Goal: Communication & Community: Answer question/provide support

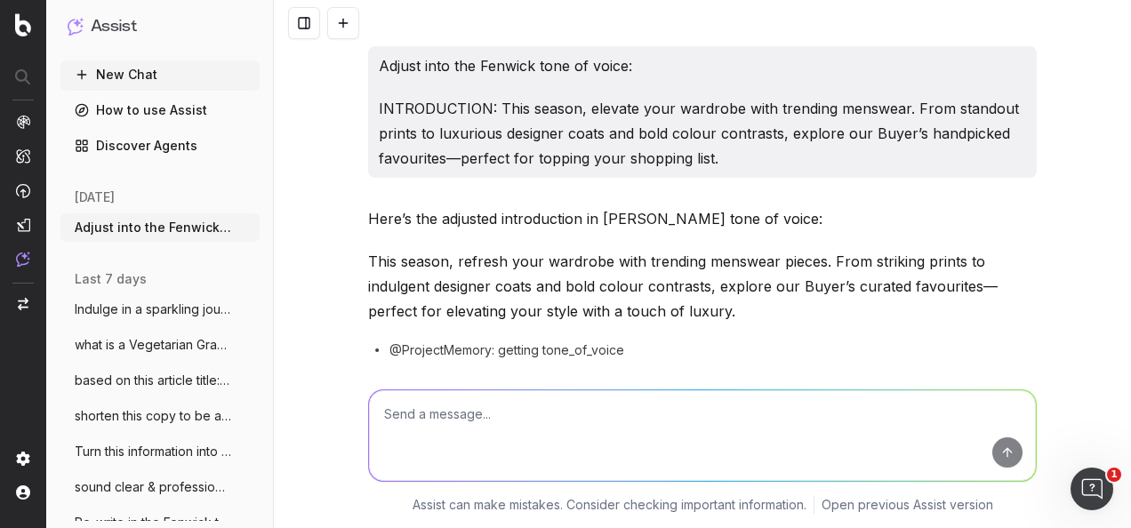
scroll to position [37405, 0]
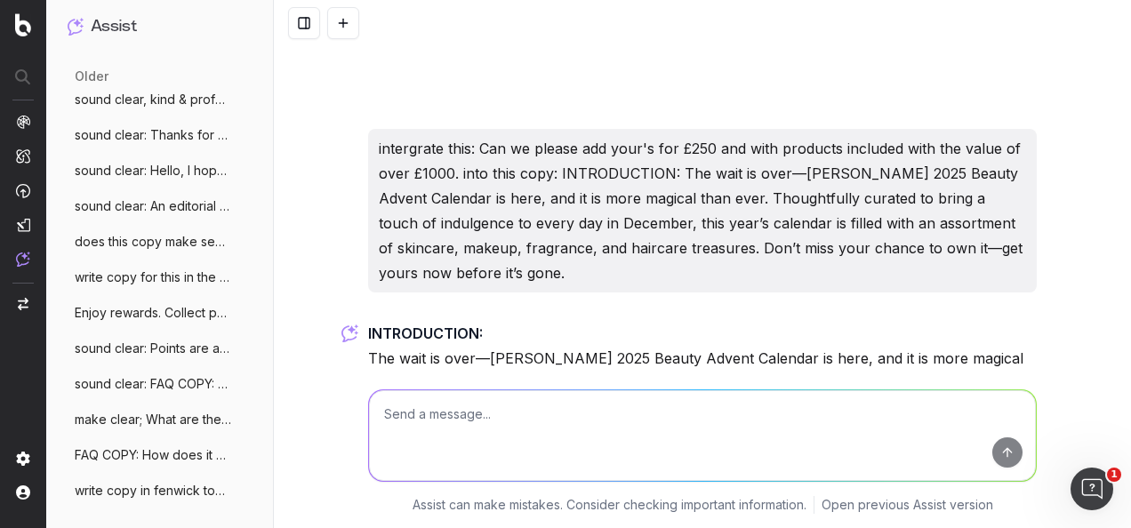
click at [487, 425] on textarea at bounding box center [702, 436] width 667 height 91
paste textarea "Also let's add a line for loyalty along the lines of with beauty being points e…"
type textarea "write this copy in the fenwick tone of voice: Also let's add a line for loyalty…"
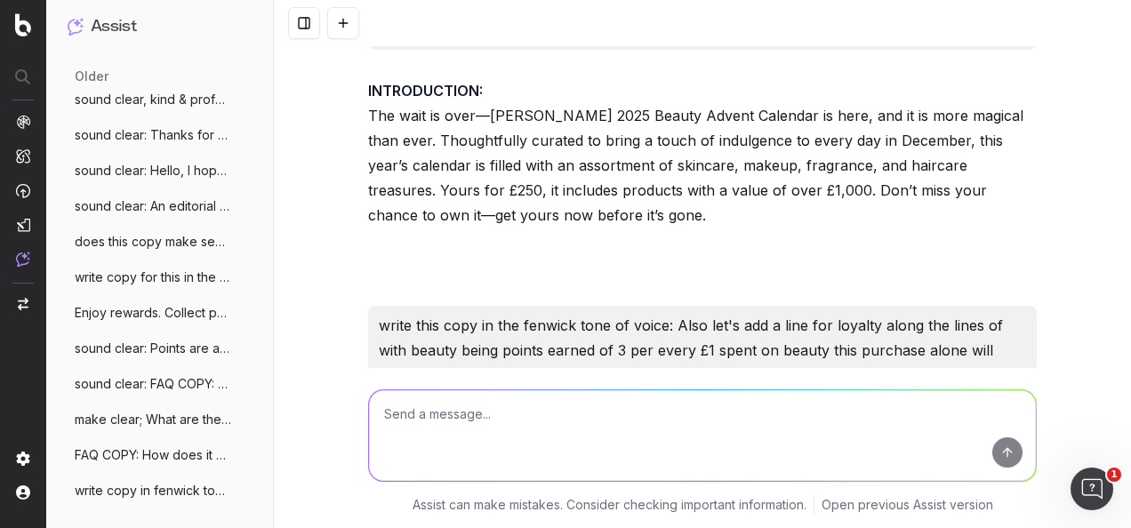
scroll to position [37676, 0]
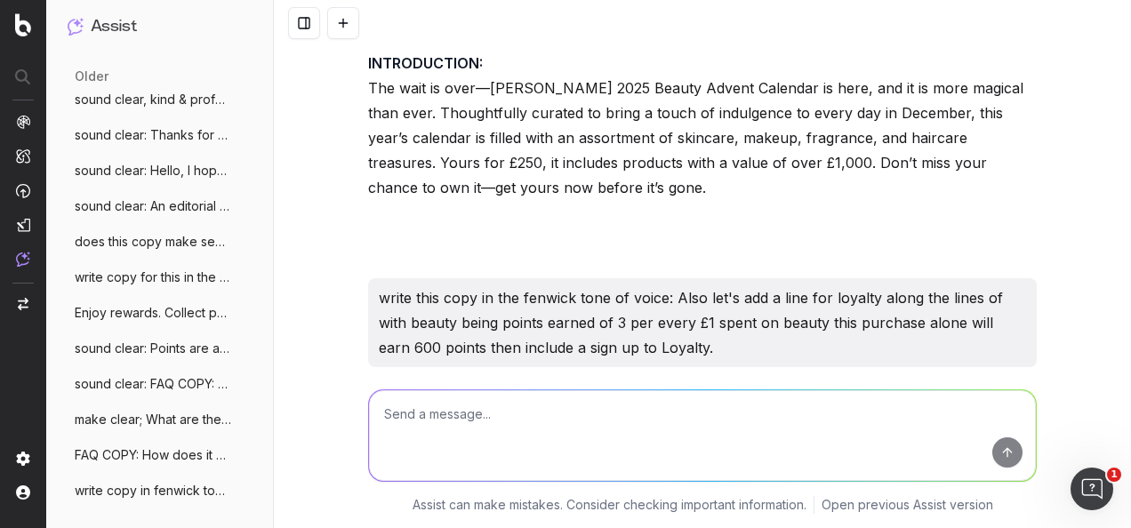
drag, startPoint x: 708, startPoint y: 222, endPoint x: 795, endPoint y: 298, distance: 115.4
click at [795, 396] on div "Let’s also highlight the benefits of loyalty by adding: With beauty purchases e…" at bounding box center [702, 472] width 669 height 153
drag, startPoint x: 795, startPoint y: 298, endPoint x: 722, endPoint y: 251, distance: 86.9
copy div "With beauty purchases earning 3 points for every £1 spent, this purchase alone …"
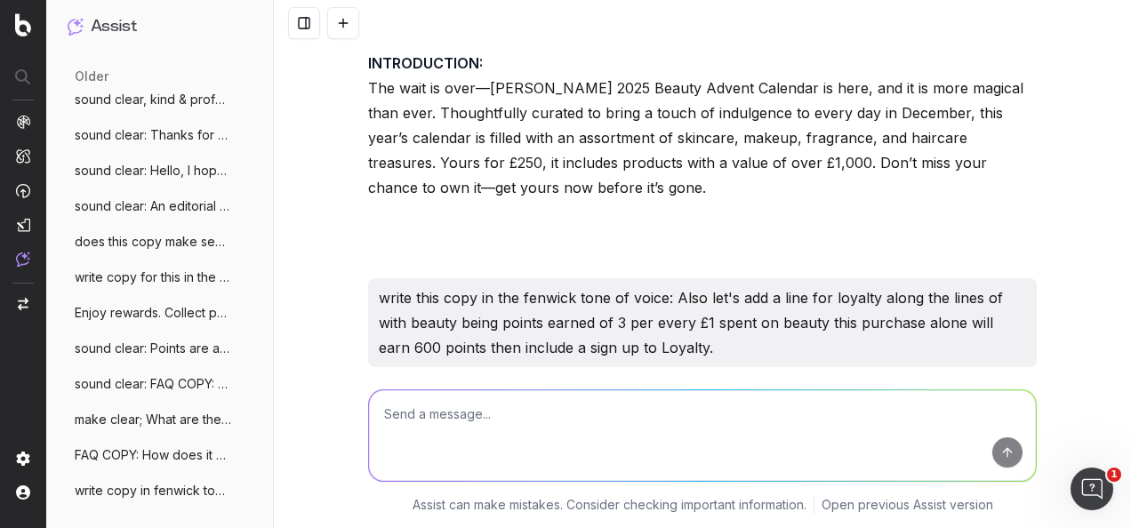
click at [467, 423] on textarea at bounding box center [702, 436] width 667 height 91
type textarea "M"
paste textarea "INTRODUCTION: The wait is over—[PERSON_NAME] 2025 Beauty Advent Calendar is her…"
type textarea "make clear: INTRODUCTION: The wait is over—Fenwick’s 2025 Beauty Advent Calenda…"
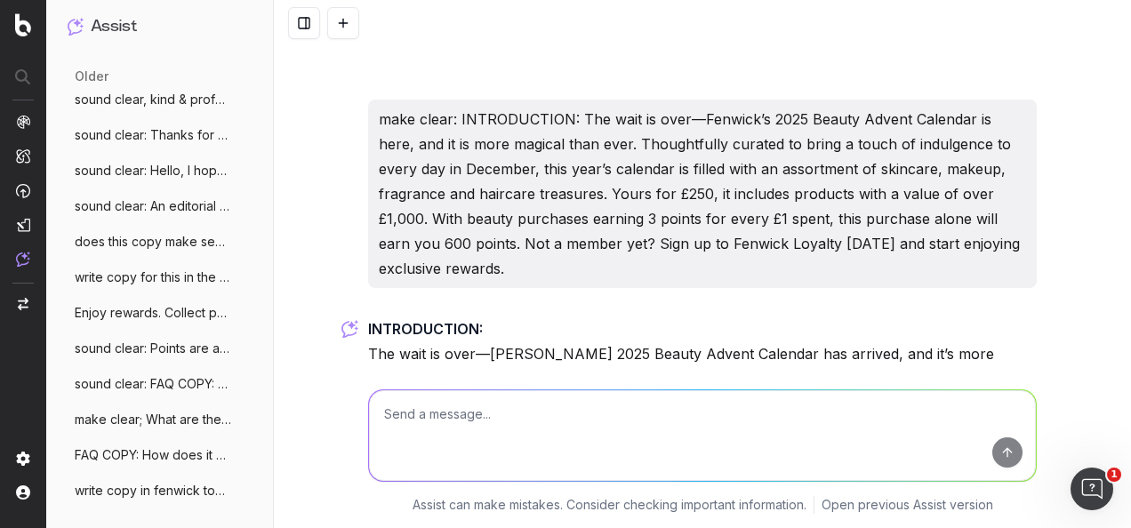
scroll to position [38163, 0]
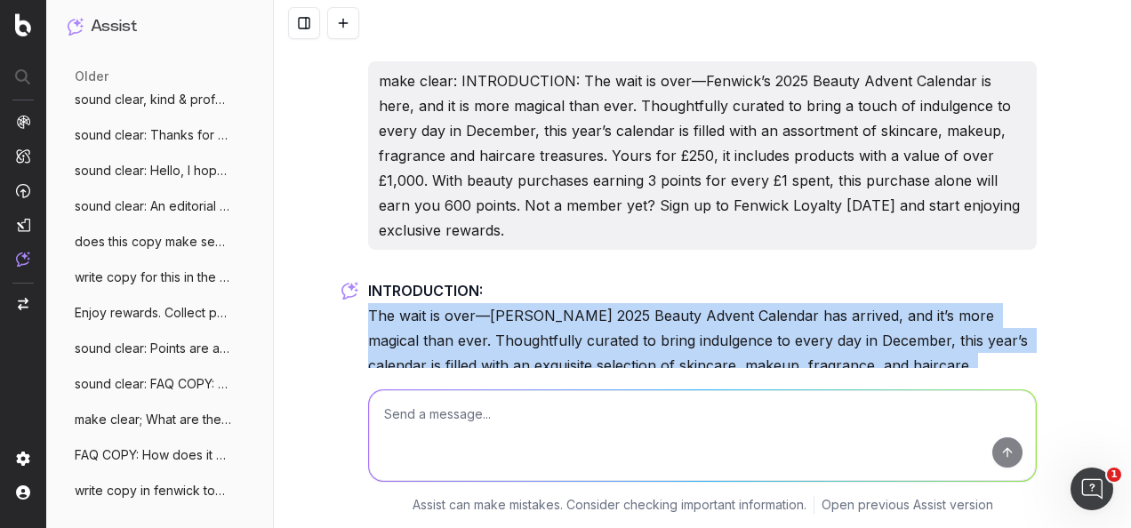
drag, startPoint x: 805, startPoint y: 269, endPoint x: 363, endPoint y: 130, distance: 463.4
click at [368, 278] on div "INTRODUCTION: The wait is over—[PERSON_NAME] 2025 Beauty Advent Calendar has ar…" at bounding box center [702, 425] width 669 height 295
drag, startPoint x: 363, startPoint y: 130, endPoint x: 475, endPoint y: 129, distance: 112.1
copy div "The wait is over—[PERSON_NAME] 2025 Beauty Advent Calendar has arrived, and it’…"
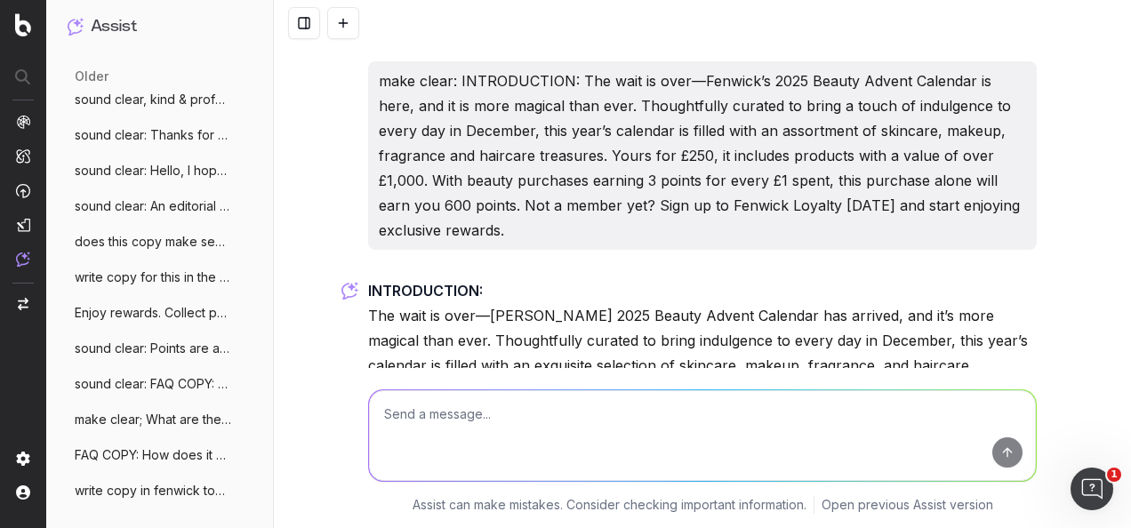
click at [493, 482] on div at bounding box center [702, 432] width 683 height 128
click at [495, 432] on textarea at bounding box center [702, 436] width 667 height 91
type textarea "W"
paste textarea "WIDGET DESCRIPTION: INTRODUCTION: The wait is over—[PERSON_NAME] 2025 Beauty Ad…"
type textarea "write widget description in fenwick tone of voice: WIDGET DESCRIPTION: INTRODUC…"
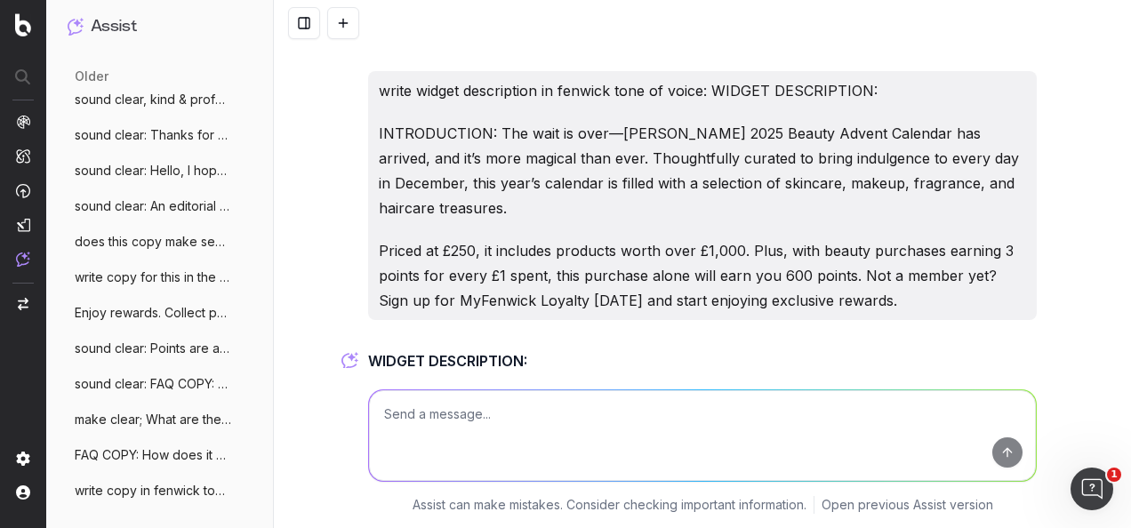
scroll to position [38686, 0]
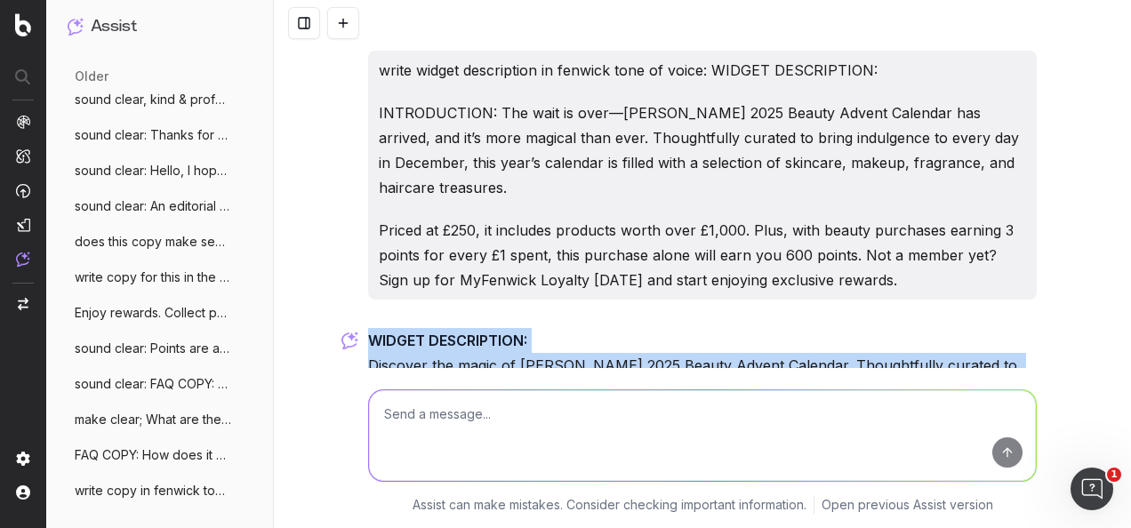
drag, startPoint x: 882, startPoint y: 278, endPoint x: 310, endPoint y: 121, distance: 594.1
click at [310, 121] on div "Adjust into the Fenwick tone of voice: INTRODUCTION: This season, elevate your …" at bounding box center [703, 264] width 858 height 528
drag, startPoint x: 310, startPoint y: 121, endPoint x: 326, endPoint y: 122, distance: 16.0
click at [326, 122] on div "Adjust into the Fenwick tone of voice: INTRODUCTION: This season, elevate your …" at bounding box center [703, 264] width 858 height 528
click at [448, 328] on p "WIDGET DESCRIPTION: Discover the magic of [PERSON_NAME] 2025 Beauty Advent Cale…" at bounding box center [702, 378] width 669 height 100
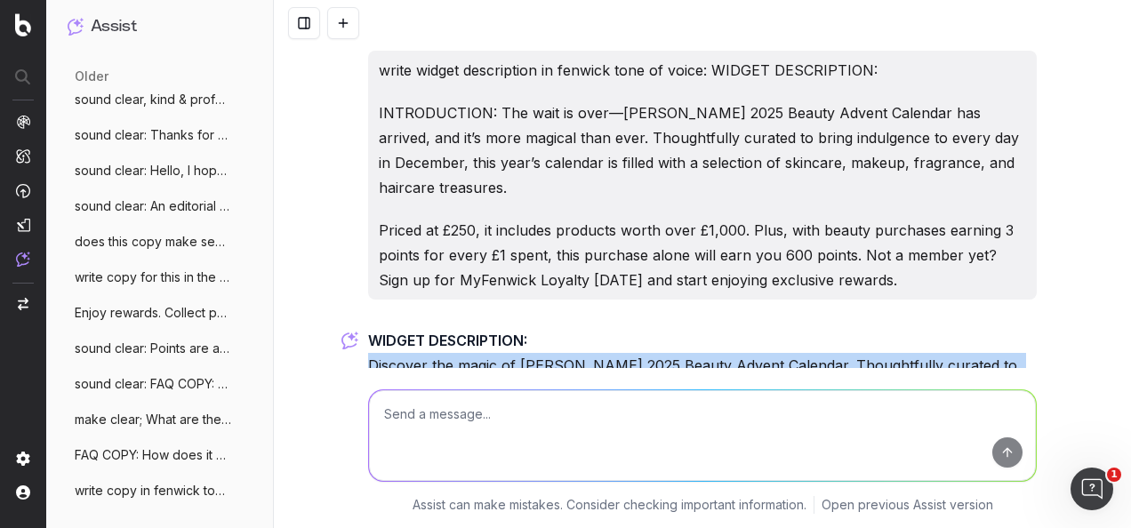
drag, startPoint x: 924, startPoint y: 285, endPoint x: 367, endPoint y: 139, distance: 575.6
click at [368, 328] on div "WIDGET DESCRIPTION: Discover the magic of [PERSON_NAME] 2025 Beauty Advent Cale…" at bounding box center [702, 463] width 669 height 270
drag, startPoint x: 367, startPoint y: 139, endPoint x: 432, endPoint y: 143, distance: 65.1
drag, startPoint x: 432, startPoint y: 143, endPoint x: 406, endPoint y: 145, distance: 26.7
click at [391, 328] on p "WIDGET DESCRIPTION: Discover the magic of [PERSON_NAME] 2025 Beauty Advent Cale…" at bounding box center [702, 378] width 669 height 100
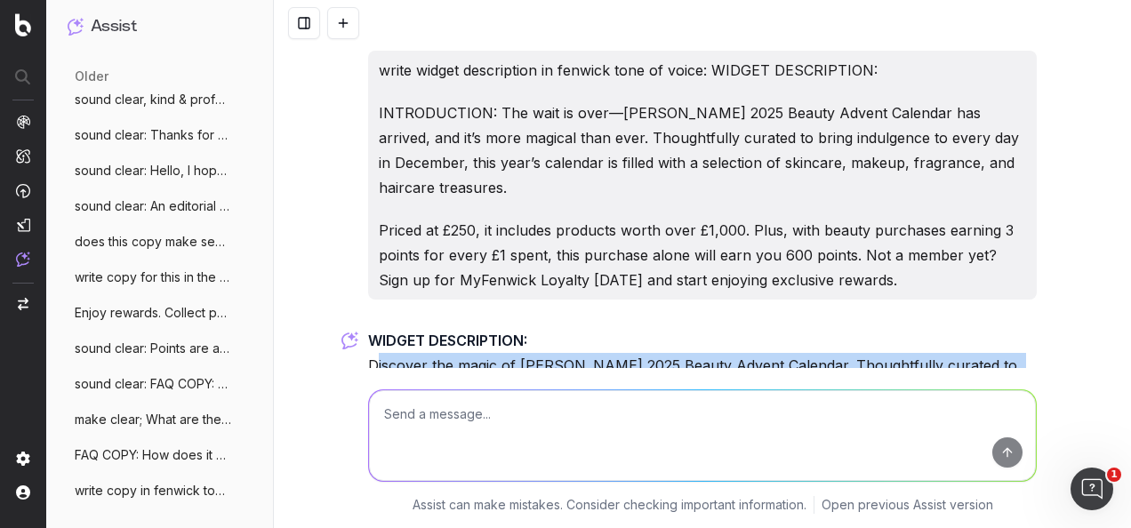
click at [967, 446] on p "Priced at £250 and worth over £1,000, it’s the ultimate festive treat. Plus, wi…" at bounding box center [702, 483] width 669 height 75
drag, startPoint x: 605, startPoint y: 187, endPoint x: 361, endPoint y: 141, distance: 248.1
click at [368, 328] on p "WIDGET DESCRIPTION: Discover the magic of [PERSON_NAME] 2025 Beauty Advent Cale…" at bounding box center [702, 378] width 669 height 100
drag, startPoint x: 361, startPoint y: 141, endPoint x: 489, endPoint y: 168, distance: 131.0
copy p "Discover the magic of [PERSON_NAME] 2025 Beauty Advent Calendar. Thoughtfully c…"
